Goal: Task Accomplishment & Management: Complete application form

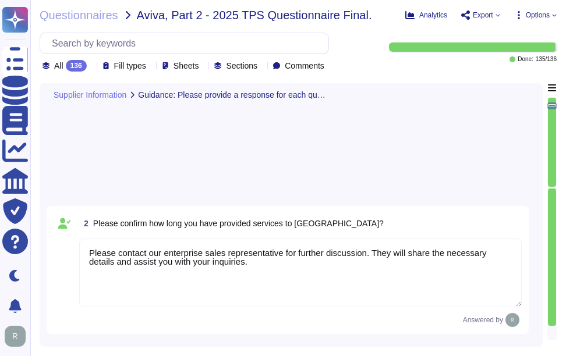
type textarea "Please contact our enterprise sales representative for further discussion. They…"
type textarea "Sectigo acts as a data processor for the services provided to Aviva, processing…"
type textarea "The primary region in which we operate is the United Kingdom, specifically in M…"
type textarea "Data received from Aviva is transmitted electronically using secure methods. Th…"
type textarea "No. We have a SaaS portal accessible through popular browsers."
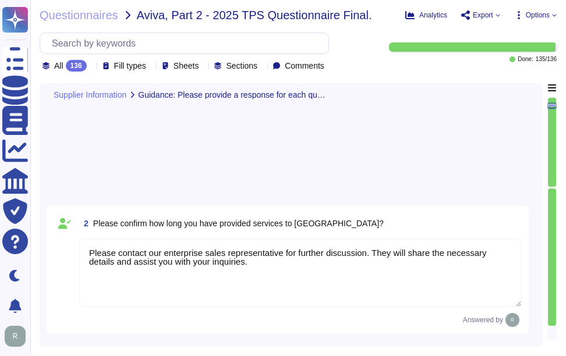
type textarea "Yes, there is data stored on internet-facing portals. The organization has inte…"
type textarea "Sectigo's products and services are designed to address digital security challe…"
